Goal: Obtain resource: Download file/media

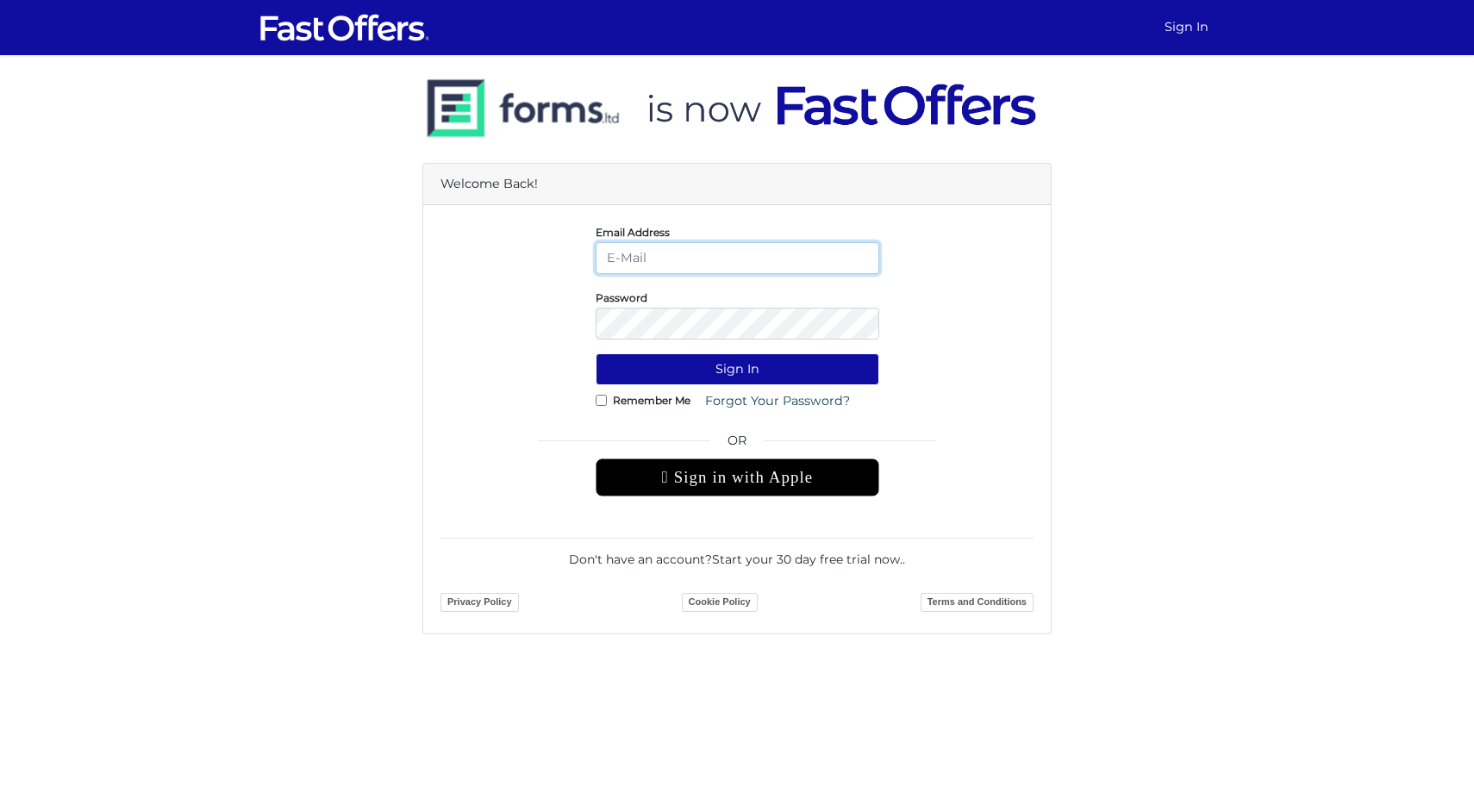
type input "daniella@guidedhome.ca"
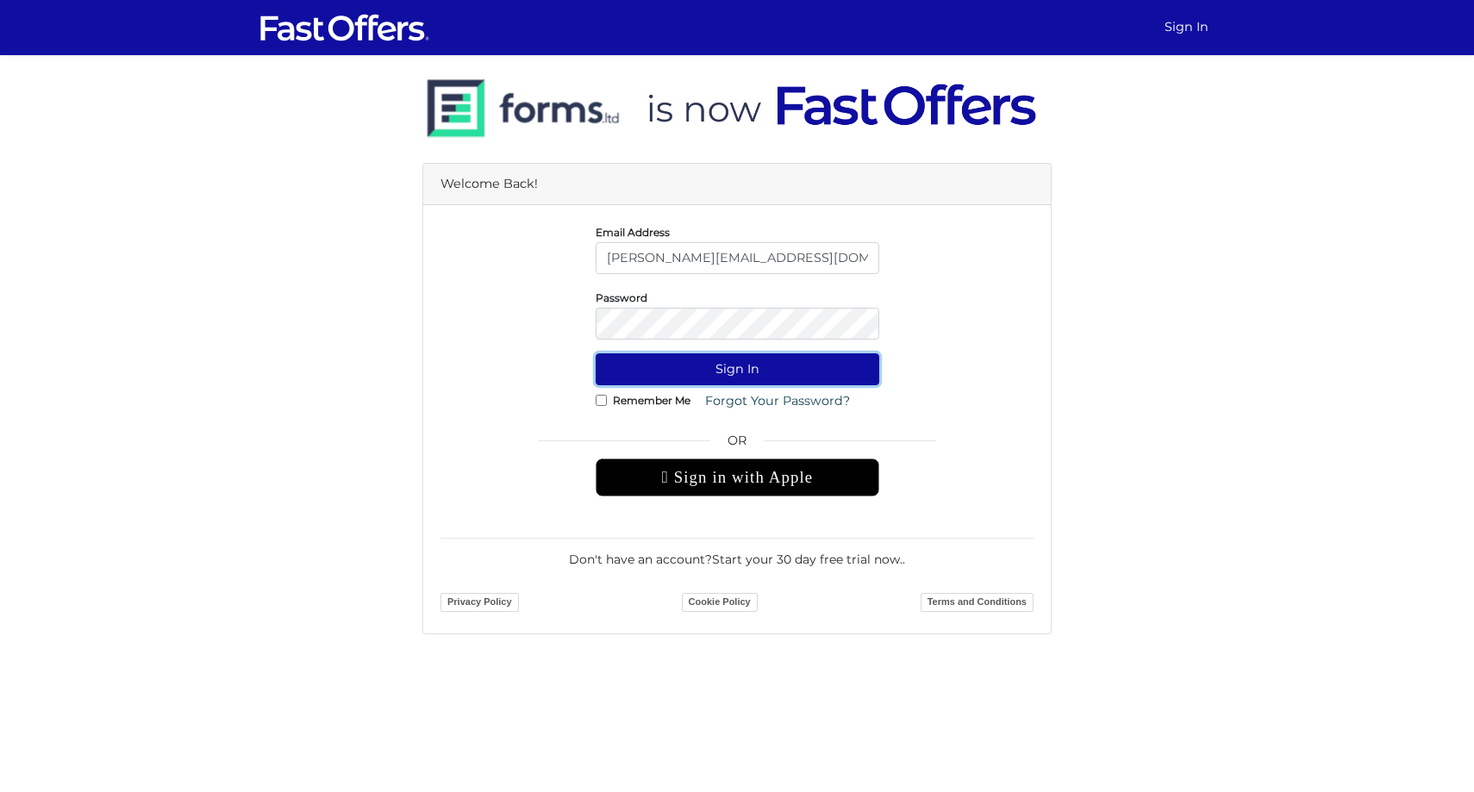
click at [773, 358] on button "Sign In" at bounding box center [738, 369] width 284 height 32
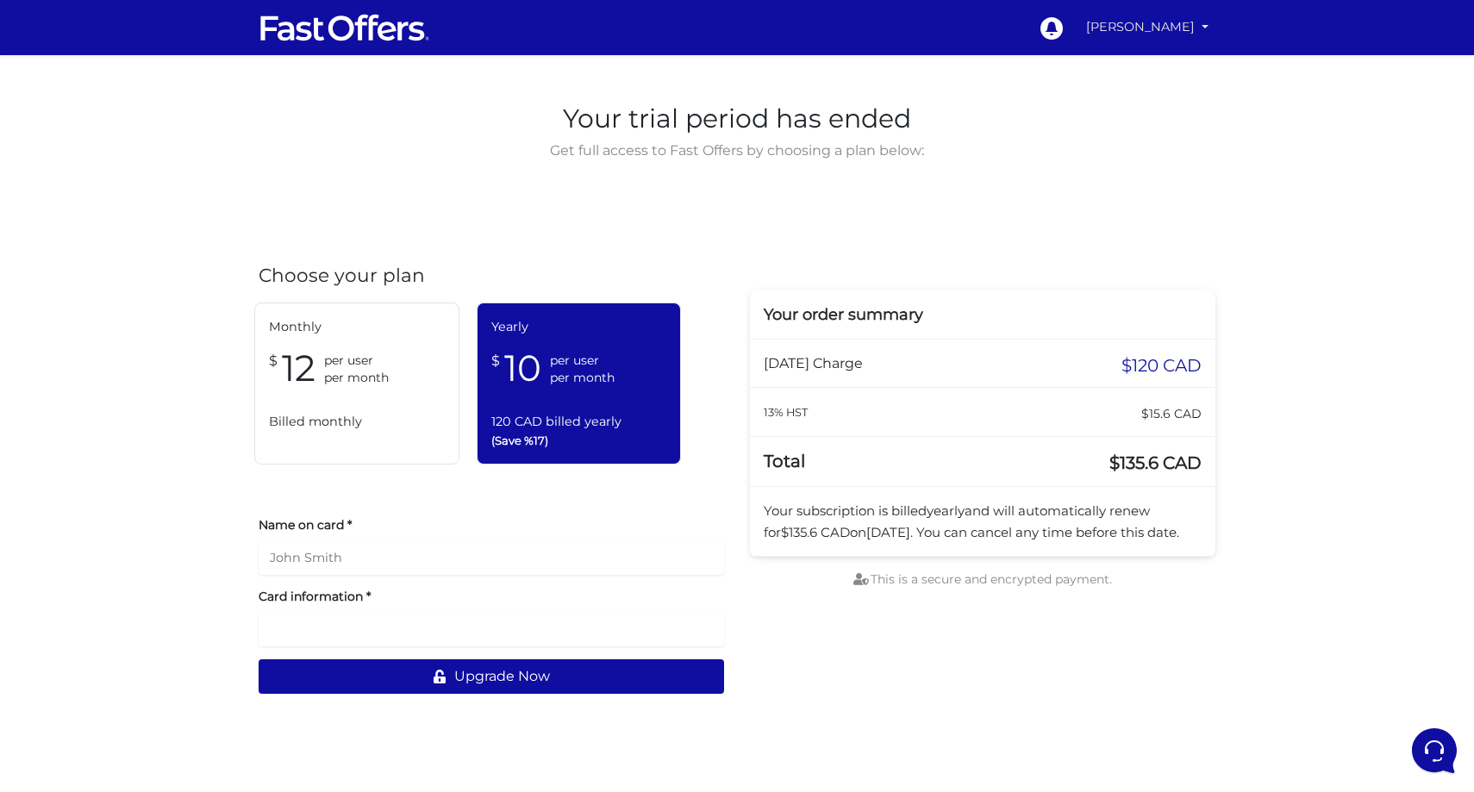
click at [1138, 22] on link "[PERSON_NAME]" at bounding box center [1147, 27] width 136 height 34
click at [1132, 63] on link "My Offers" at bounding box center [1146, 66] width 136 height 27
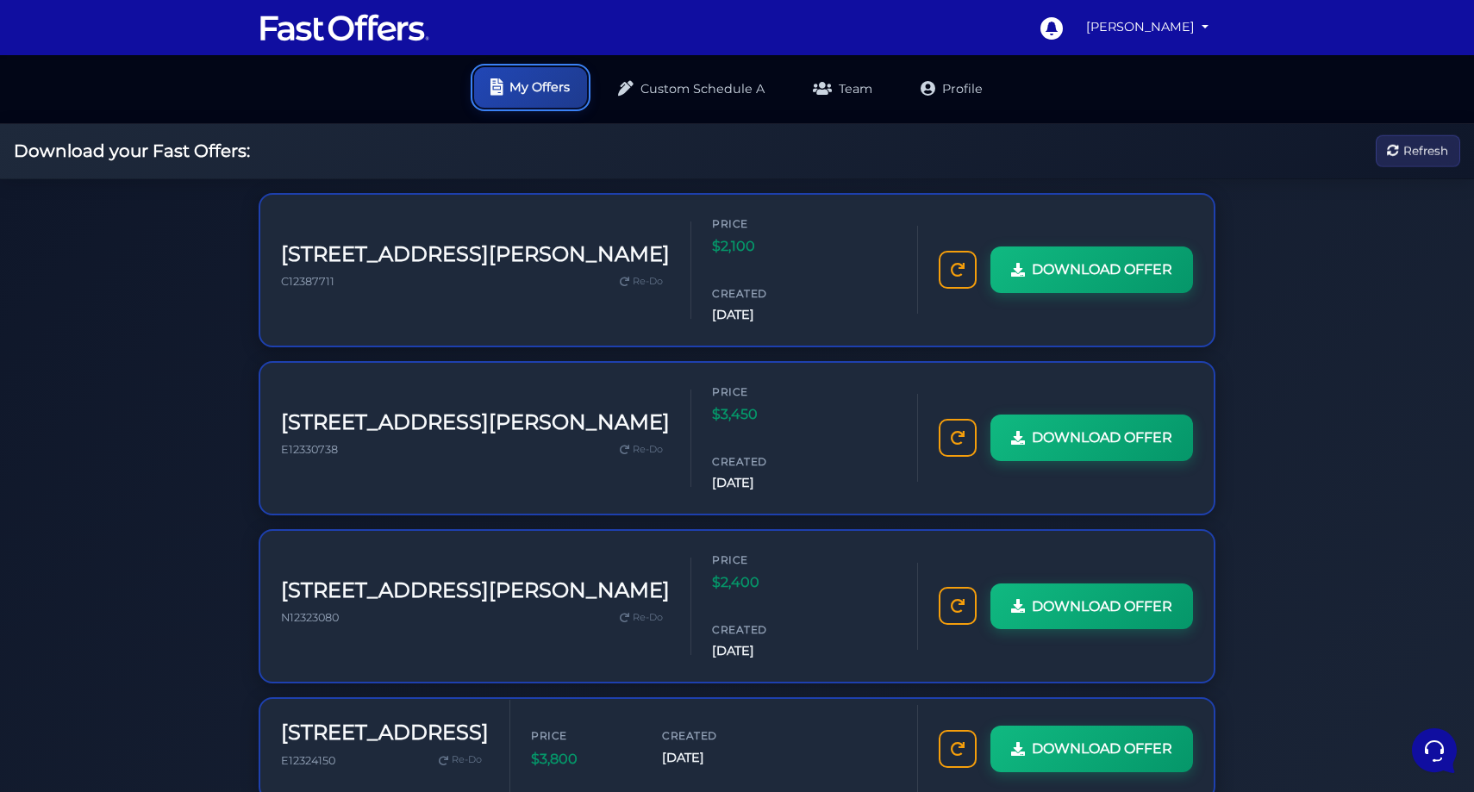
click at [531, 92] on link "My Offers" at bounding box center [530, 87] width 113 height 41
click at [368, 46] on link at bounding box center [345, 27] width 172 height 41
click at [947, 91] on link "Profile" at bounding box center [951, 87] width 97 height 41
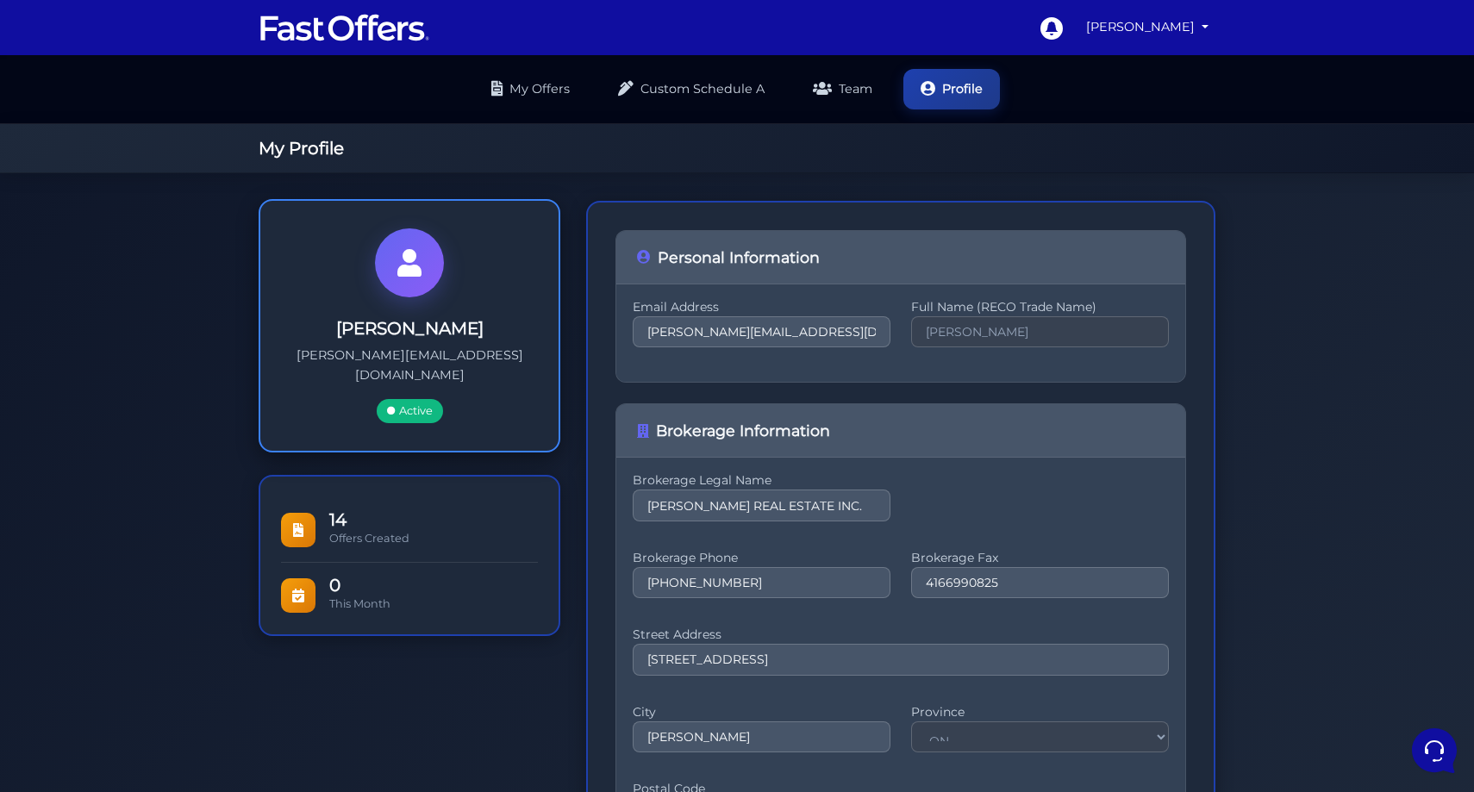
click at [534, 321] on div "Daniella Mione daniella@guidedhome.ca Active" at bounding box center [410, 326] width 302 height 254
click at [403, 341] on div "Daniella Mione daniella@guidedhome.ca Active" at bounding box center [409, 371] width 243 height 106
click at [405, 399] on span "Active" at bounding box center [410, 411] width 66 height 24
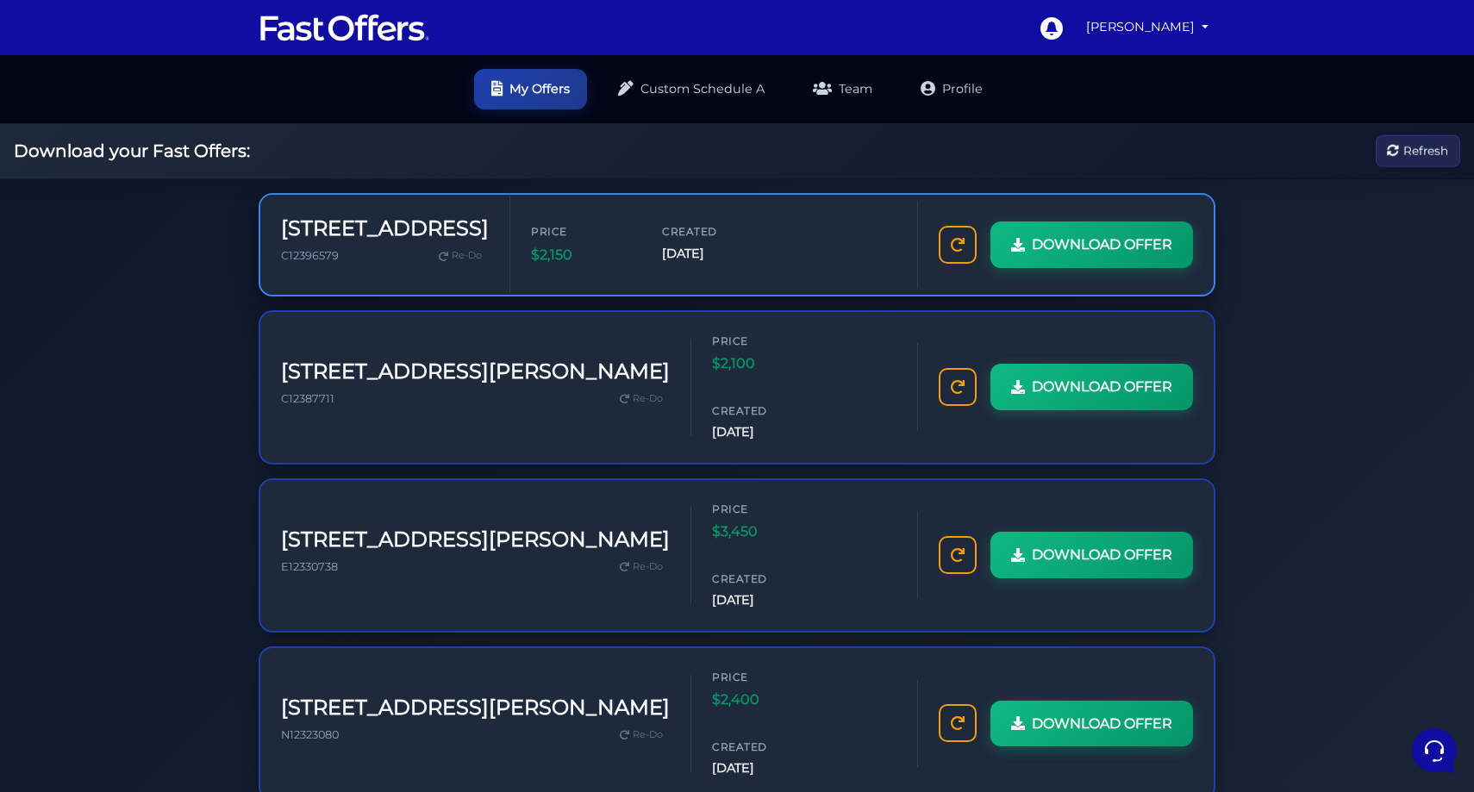
click at [1059, 269] on div "DOWNLOAD OFFER" at bounding box center [1065, 245] width 297 height 88
click at [1059, 259] on link "DOWNLOAD OFFER" at bounding box center [1090, 245] width 206 height 50
